Goal: Task Accomplishment & Management: Manage account settings

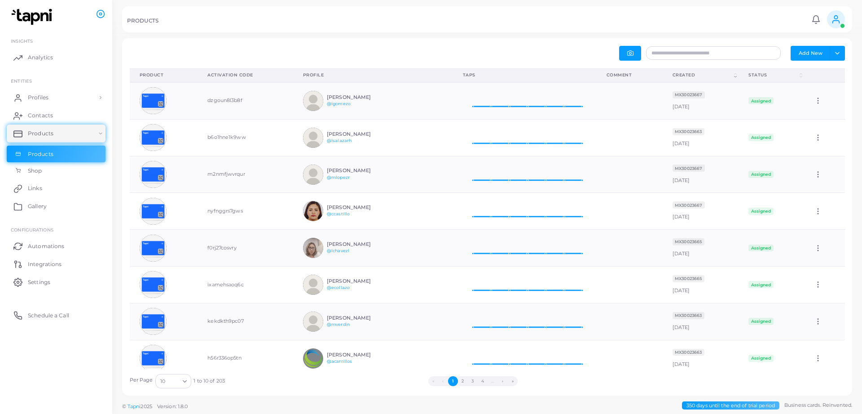
click at [472, 58] on div "Add New Toggle dropdown Export to XLSX" at bounding box center [487, 53] width 725 height 15
click at [462, 382] on button "2" at bounding box center [463, 381] width 10 height 10
click at [477, 380] on button "3" at bounding box center [475, 381] width 10 height 10
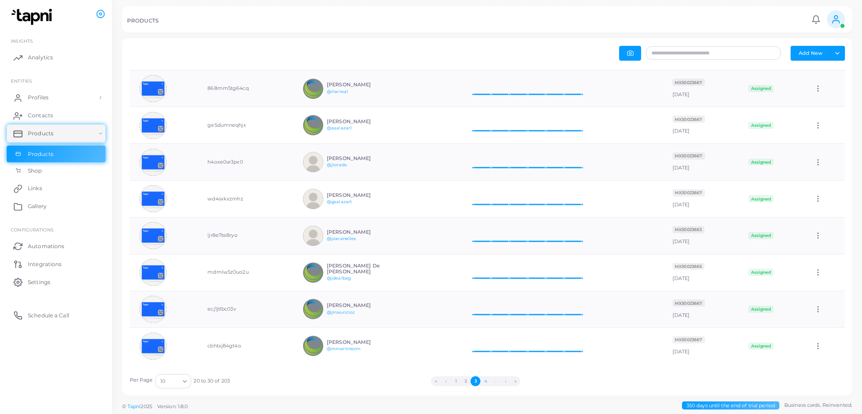
click at [485, 380] on button "4" at bounding box center [486, 381] width 10 height 10
click at [488, 380] on button "5" at bounding box center [486, 381] width 10 height 10
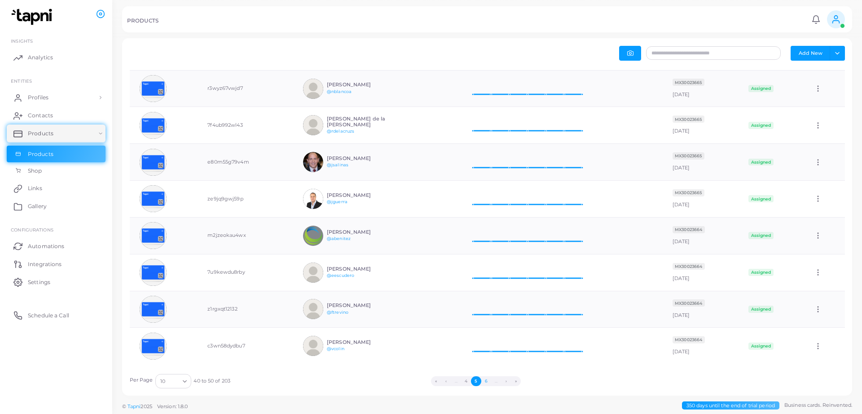
click at [486, 381] on button "6" at bounding box center [486, 381] width 10 height 10
click at [484, 383] on button "7" at bounding box center [486, 381] width 10 height 10
click at [485, 380] on button "8" at bounding box center [486, 381] width 10 height 10
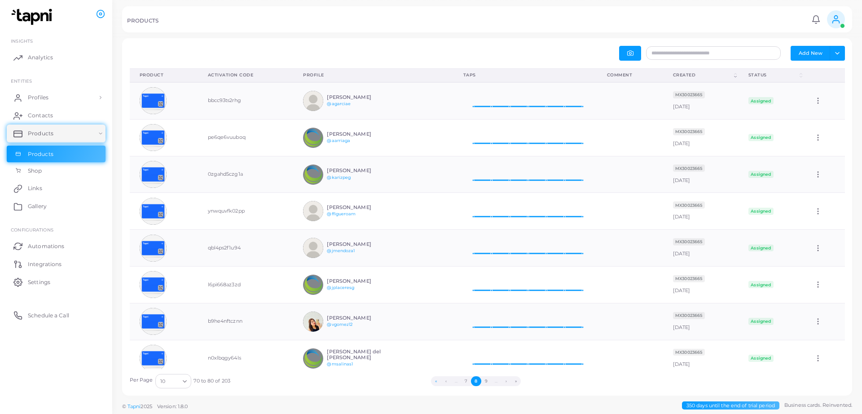
click at [437, 380] on button "«" at bounding box center [436, 381] width 10 height 10
click at [309, 101] on img at bounding box center [313, 101] width 20 height 20
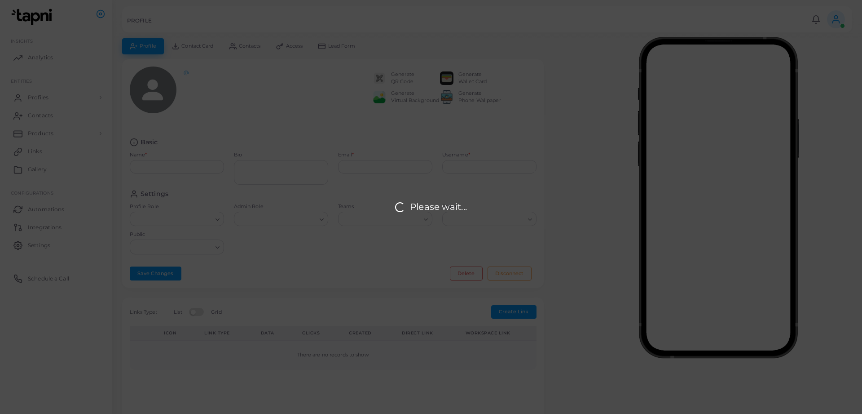
type input "**********"
type textarea "**********"
type input "**********"
type input "*******"
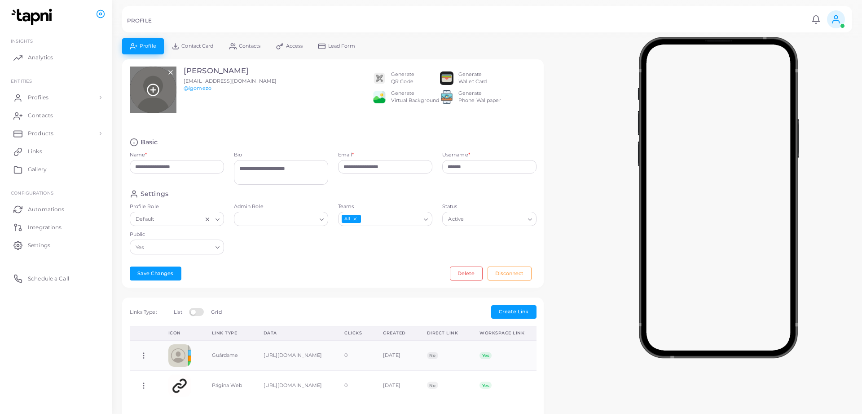
click at [157, 97] on div at bounding box center [153, 89] width 47 height 47
click at [154, 90] on line at bounding box center [153, 90] width 4 height 0
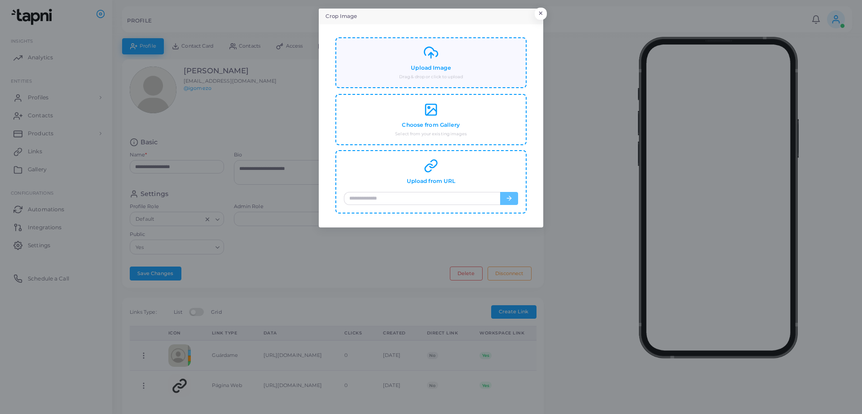
click at [454, 69] on div "Upload Image Drag & drop or click to upload" at bounding box center [431, 62] width 174 height 35
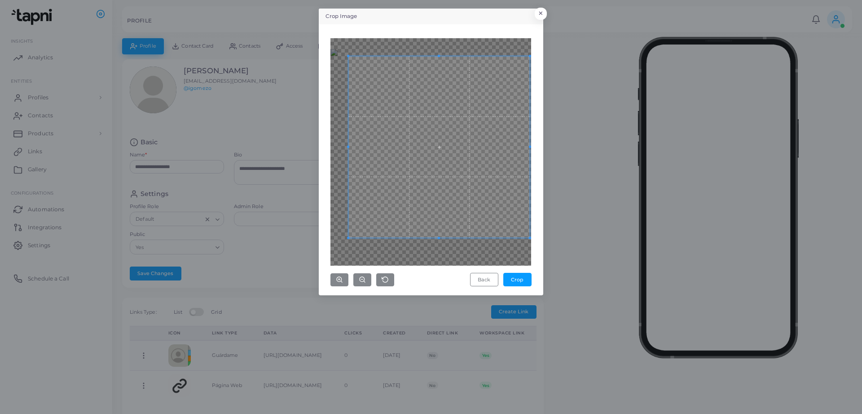
click at [530, 273] on div "Back Crop" at bounding box center [431, 162] width 201 height 248
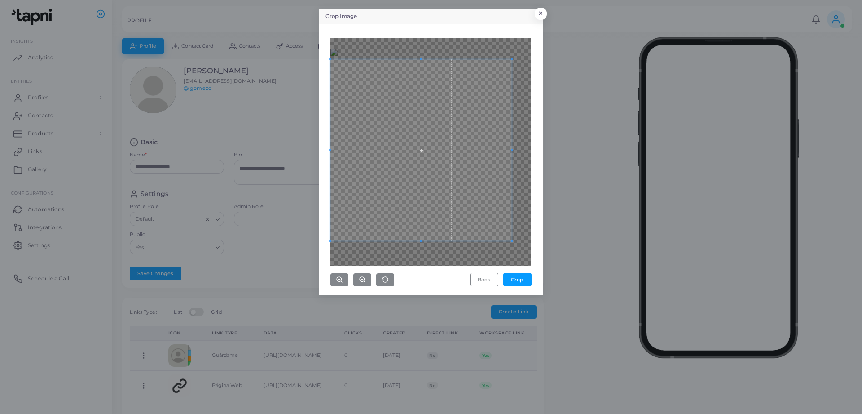
click at [454, 206] on span at bounding box center [421, 149] width 181 height 181
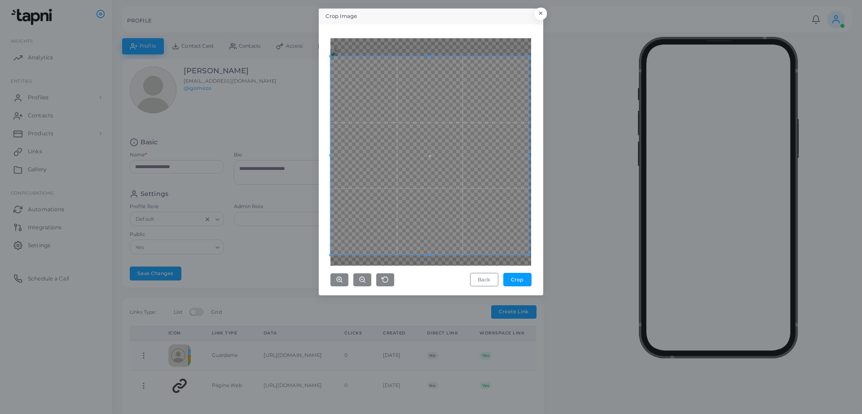
click at [538, 253] on div "Back Crop" at bounding box center [431, 159] width 215 height 261
click at [502, 212] on span at bounding box center [431, 151] width 199 height 199
click at [325, 251] on div "Back Crop" at bounding box center [431, 159] width 215 height 261
click at [471, 207] on span at bounding box center [430, 152] width 199 height 199
click at [516, 281] on button "Crop" at bounding box center [517, 279] width 28 height 13
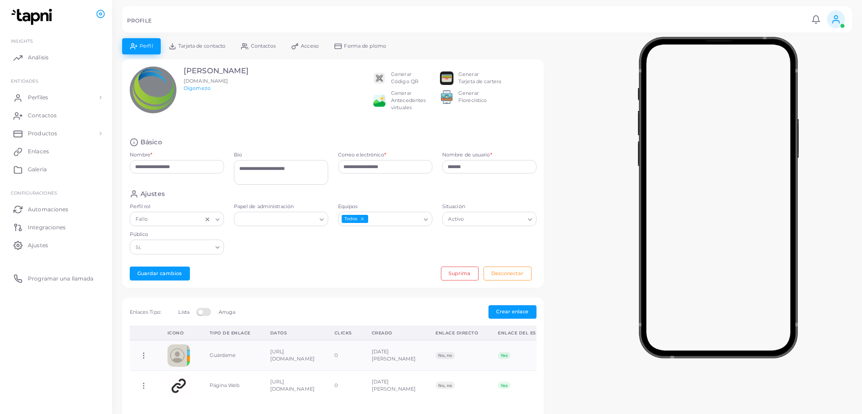
click at [380, 46] on span "Forma de plomo" at bounding box center [365, 46] width 42 height 5
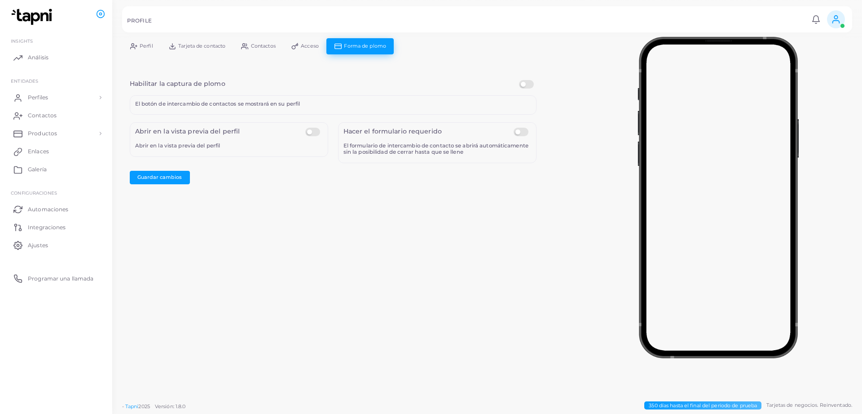
click at [528, 80] on label at bounding box center [528, 80] width 18 height 0
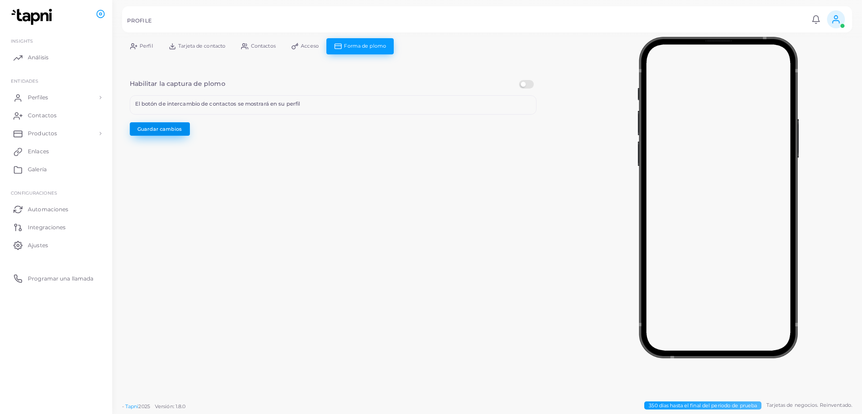
click at [172, 129] on button "Guardar cambios" at bounding box center [160, 128] width 60 height 13
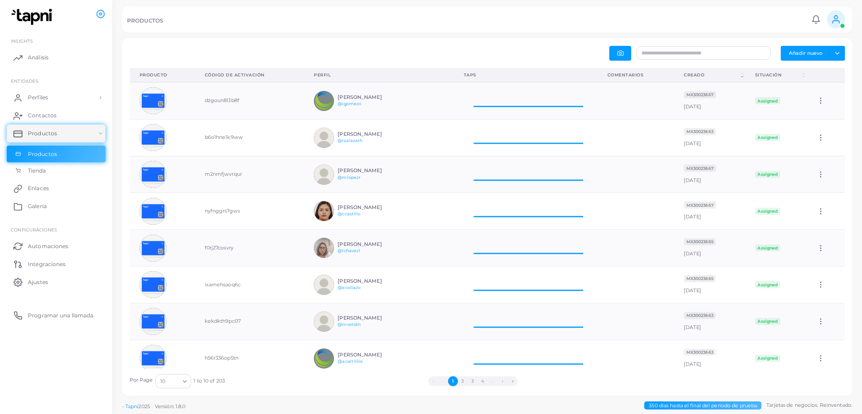
scroll to position [36, 144]
